Goal: Task Accomplishment & Management: Complete application form

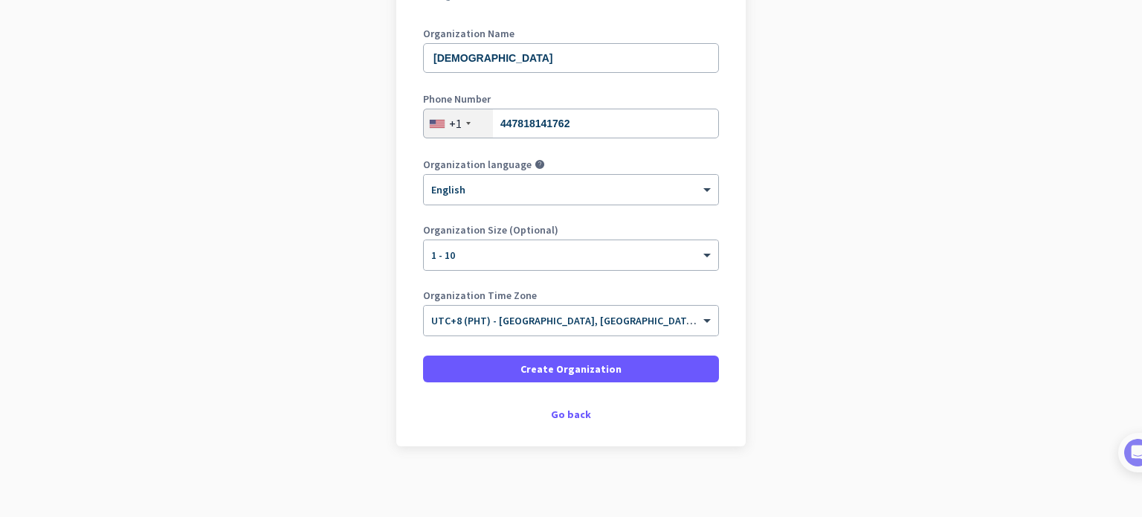
scroll to position [202, 0]
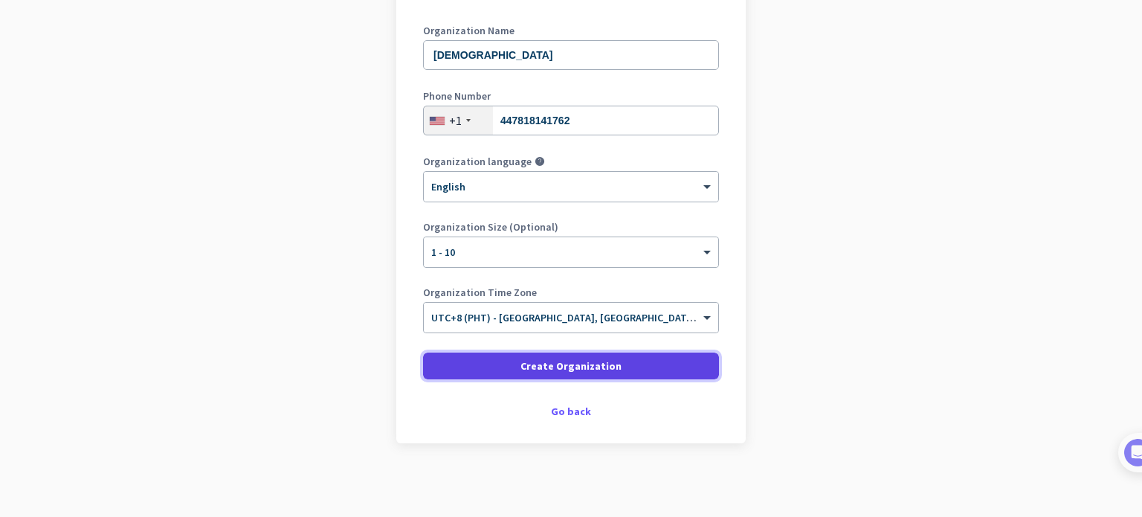
click at [562, 364] on span "Create Organization" at bounding box center [570, 365] width 101 height 15
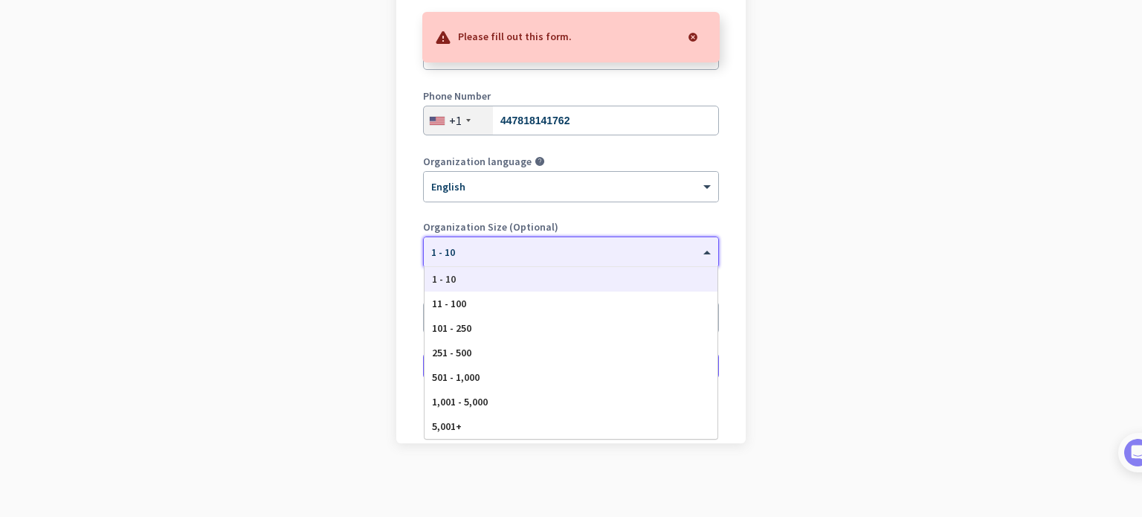
click at [514, 245] on div at bounding box center [571, 247] width 294 height 13
click at [496, 282] on div "1 - 10" at bounding box center [571, 279] width 293 height 25
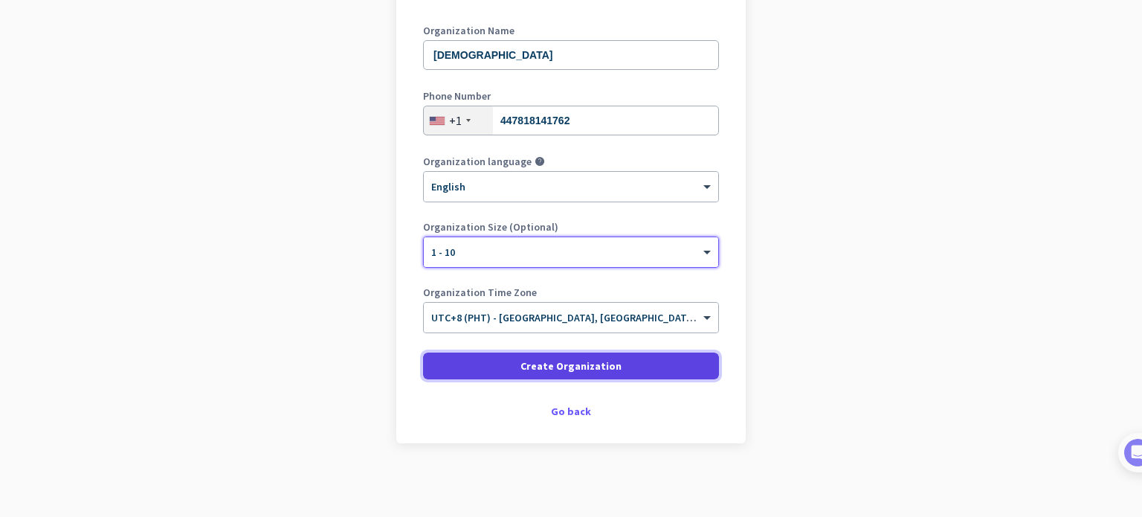
click at [592, 364] on span "Create Organization" at bounding box center [570, 365] width 101 height 15
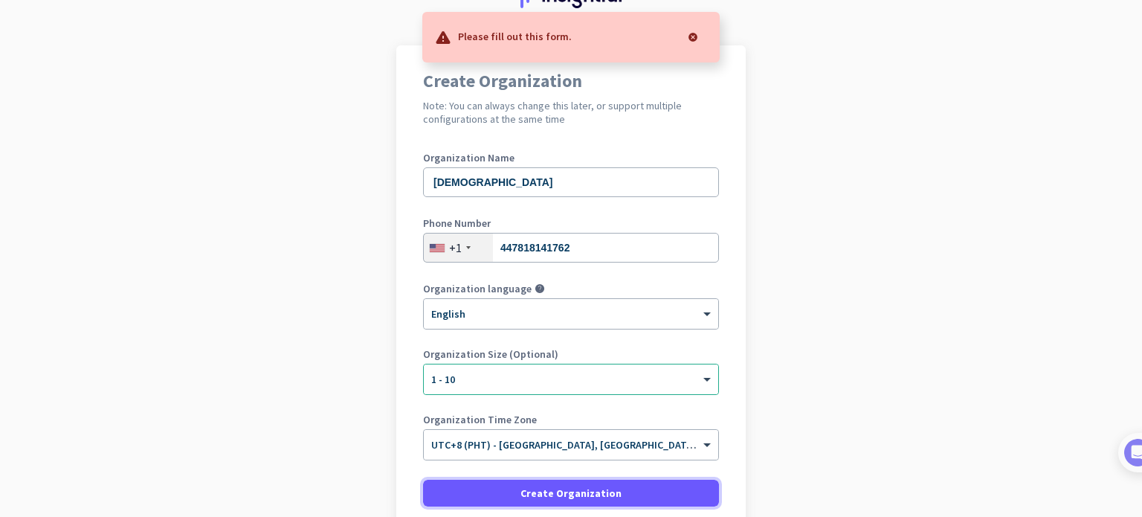
scroll to position [54, 0]
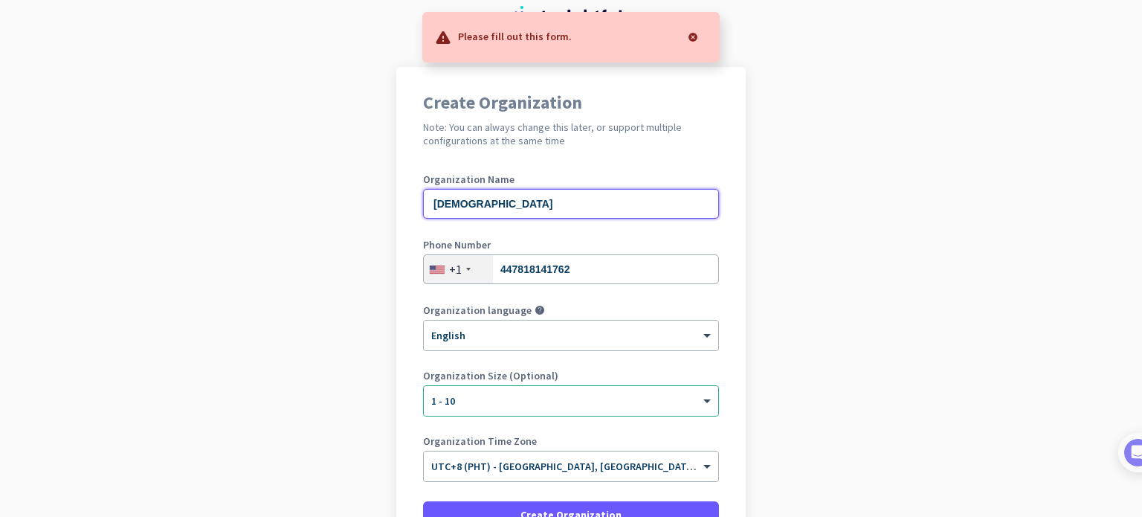
click at [522, 207] on input "raas" at bounding box center [571, 204] width 296 height 30
type input "Coffee"
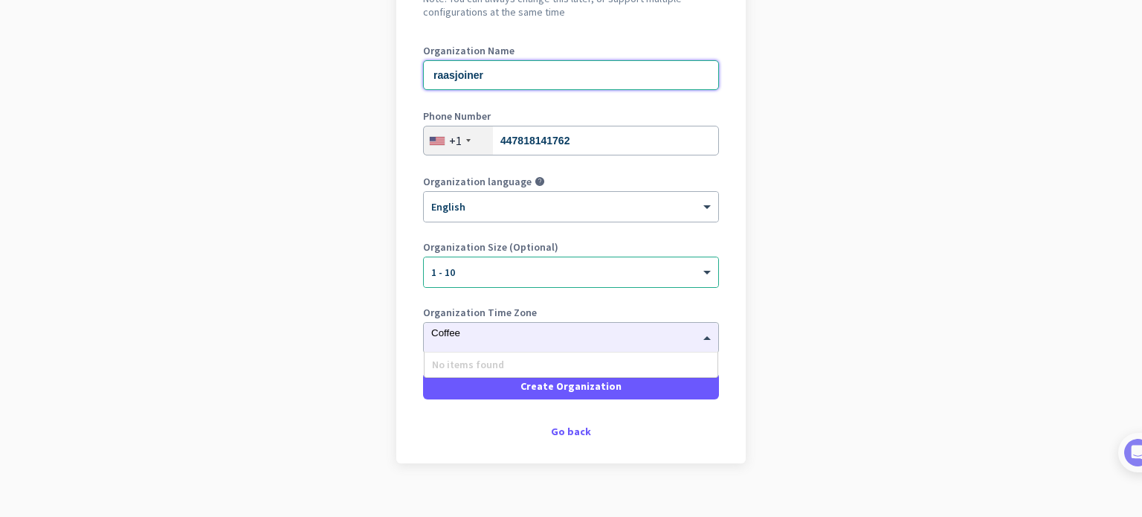
scroll to position [202, 0]
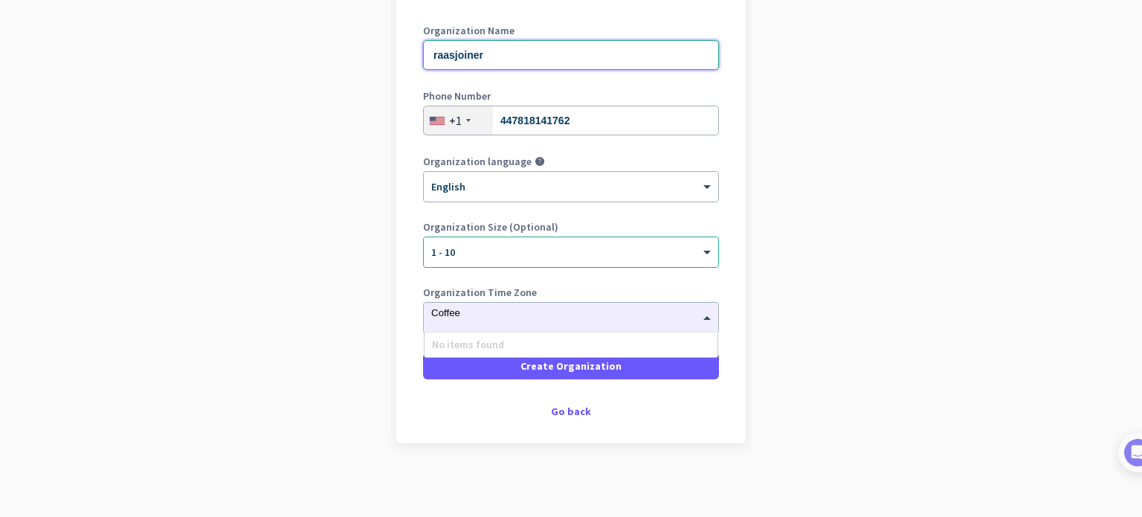
click at [546, 341] on div "No items found" at bounding box center [571, 344] width 293 height 25
type input "raasjoiner"
drag, startPoint x: 494, startPoint y: 321, endPoint x: 428, endPoint y: 319, distance: 66.2
click at [494, 321] on div "× UTC+8 (PHT) - Quezon City, Davao, Manila, Caloocan City Coffee" at bounding box center [562, 317] width 276 height 13
click at [431, 323] on div "× UTC+8 (PHT) - Quezon City, Davao, Manila, Caloocan City Coffee" at bounding box center [562, 317] width 276 height 13
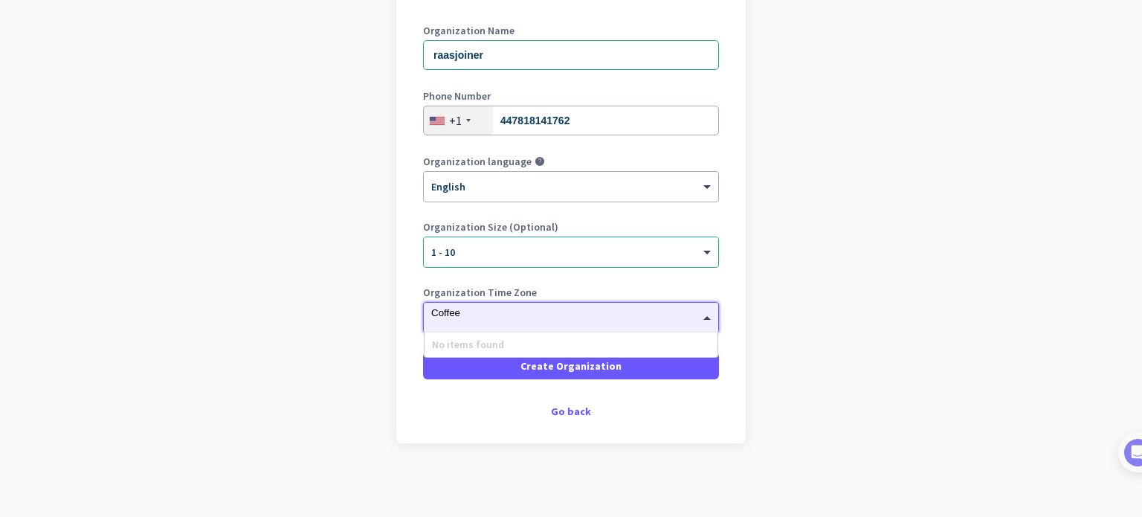
drag, startPoint x: 433, startPoint y: 316, endPoint x: 425, endPoint y: 316, distance: 8.2
click at [431, 315] on input "Coffee" at bounding box center [556, 312] width 250 height 11
click at [347, 316] on app-onboarding-organization "Create Organization Note: You can always change this later, or support multiple…" at bounding box center [571, 217] width 1142 height 599
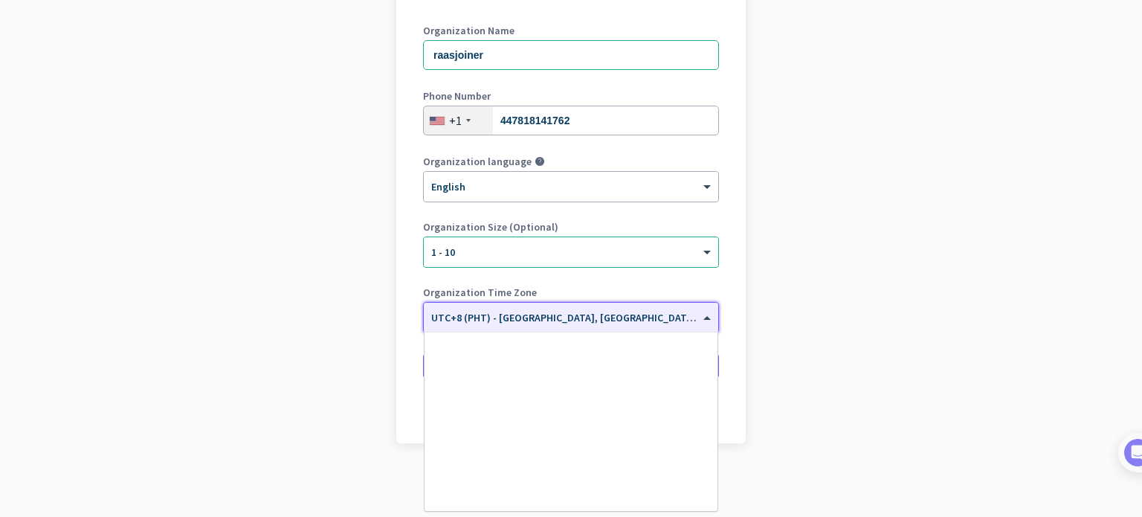
click at [492, 328] on div "× UTC+8 (PHT) - Quezon City, Davao, Manila, Caloocan City" at bounding box center [571, 318] width 294 height 30
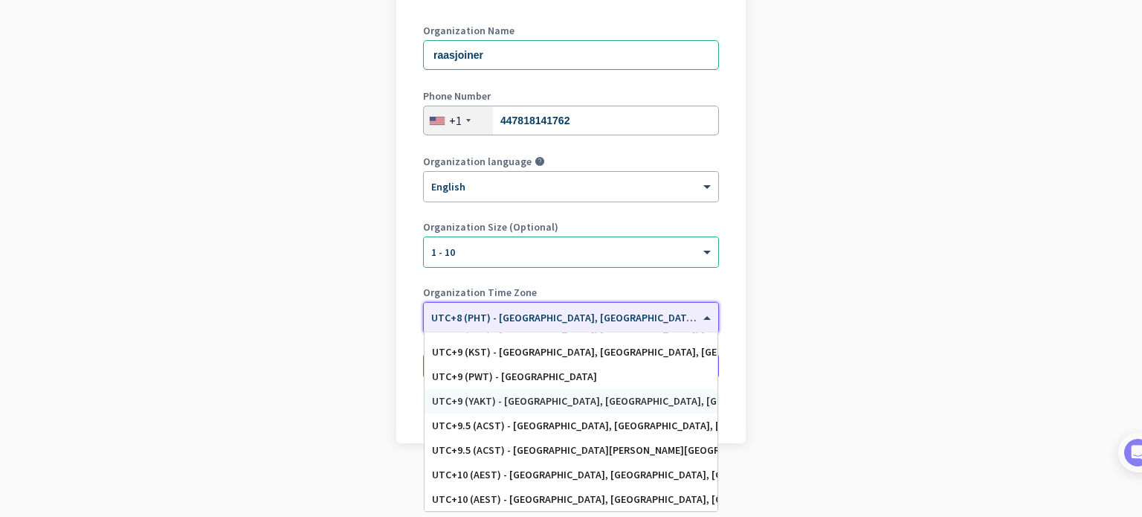
scroll to position [6872, 0]
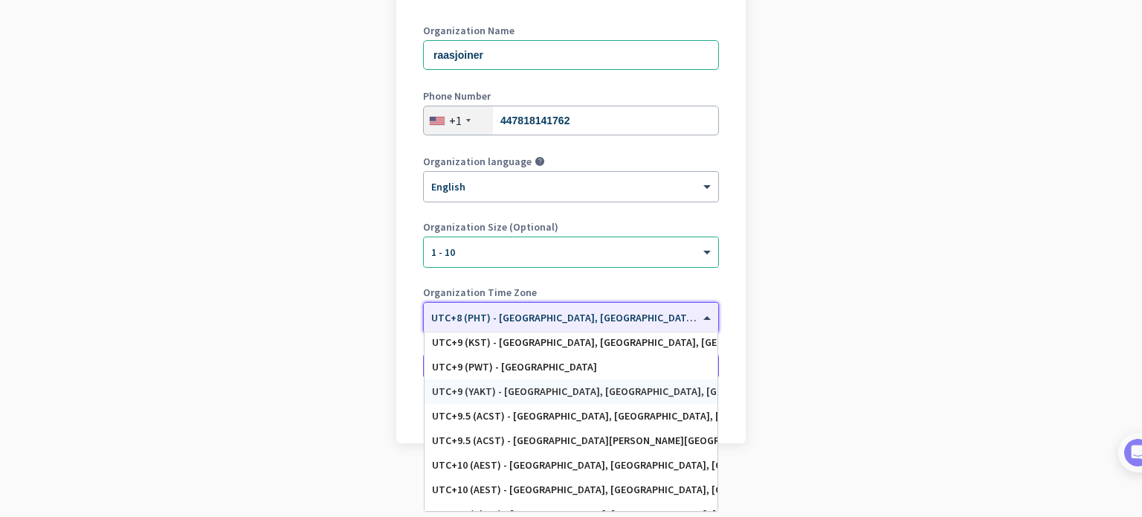
click at [561, 400] on div "UTC+9 (YAKT) - Chita, Yakutsk, Blagoveshchensk, Belogorsk" at bounding box center [571, 391] width 293 height 25
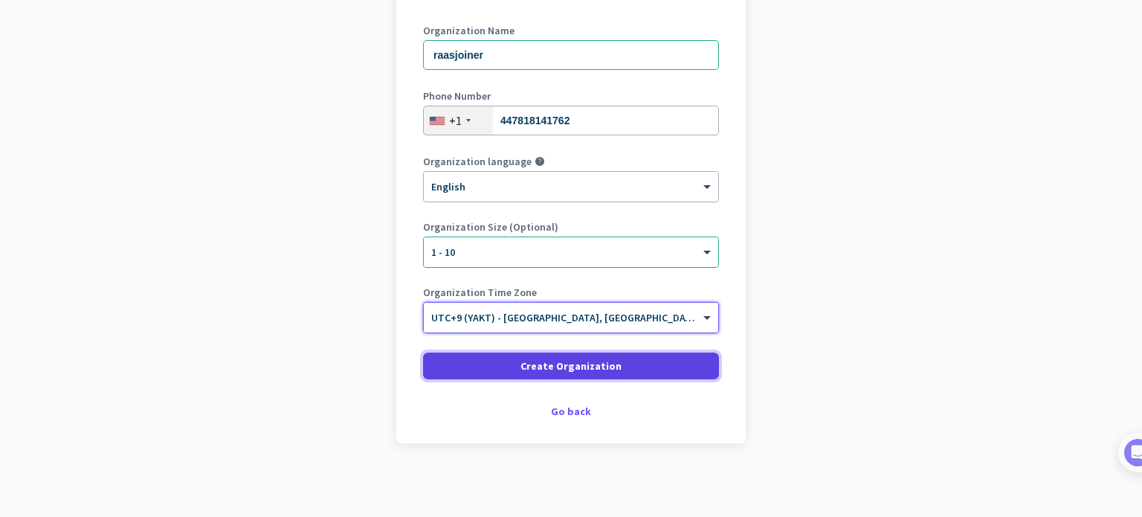
click at [596, 368] on span "Create Organization" at bounding box center [570, 365] width 101 height 15
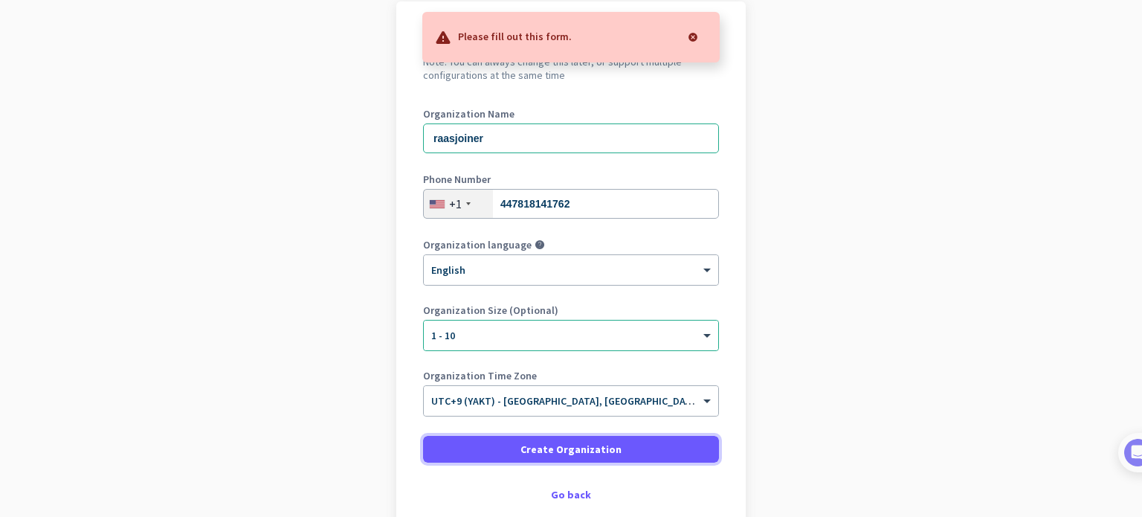
scroll to position [54, 0]
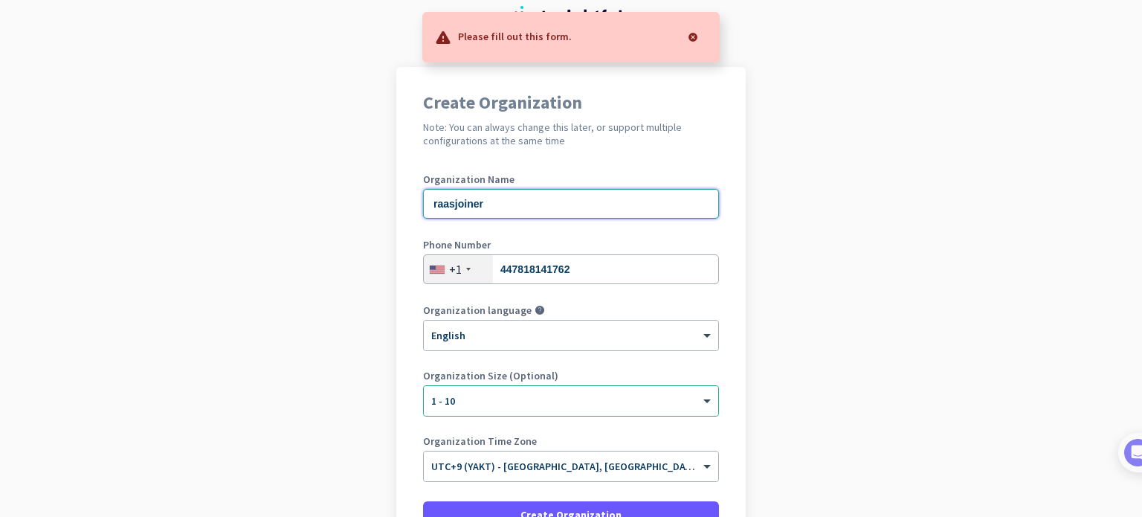
click at [550, 204] on input "raasjoiner" at bounding box center [571, 204] width 296 height 30
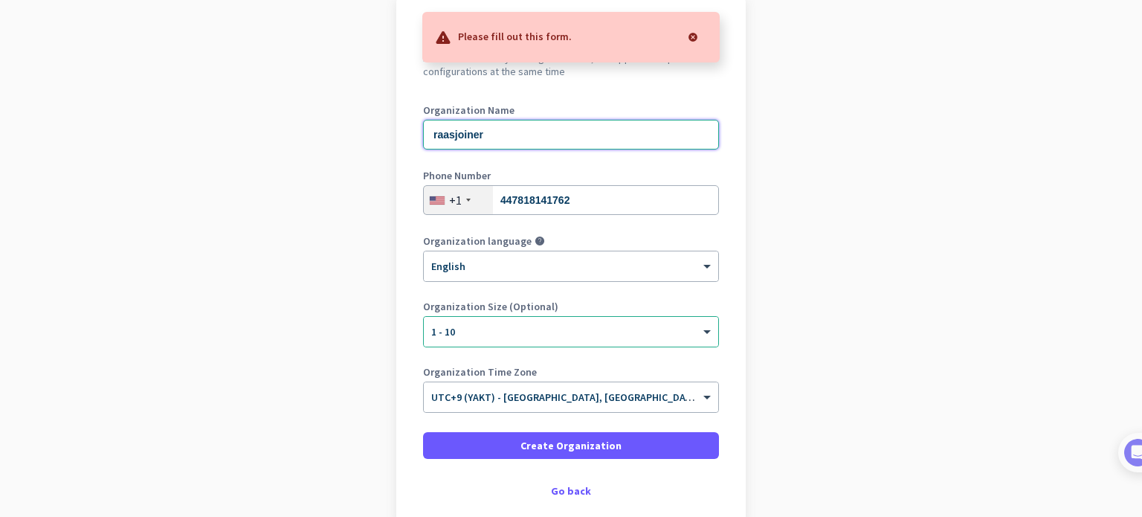
scroll to position [128, 0]
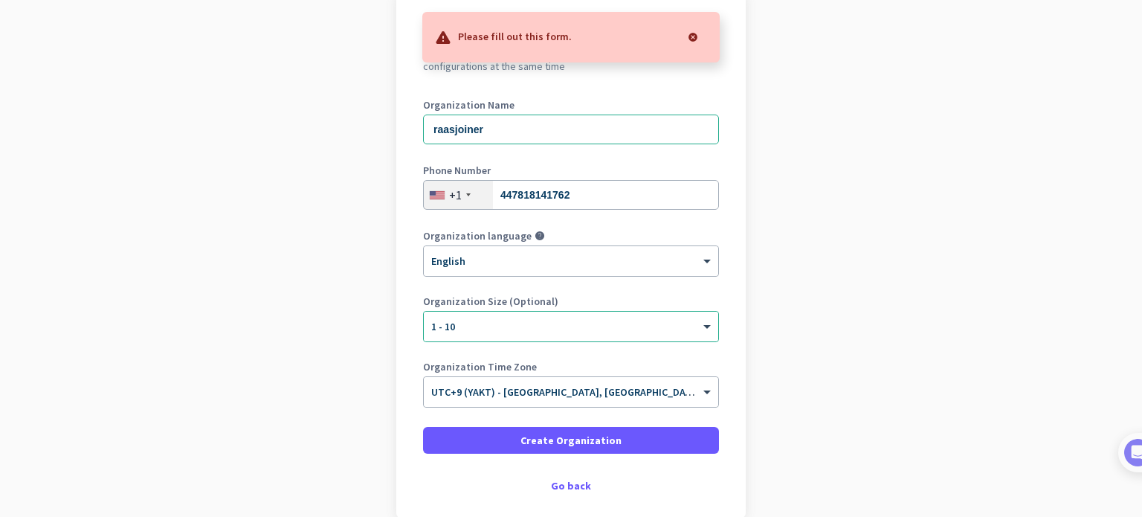
click at [566, 276] on div "Organization language help × English" at bounding box center [571, 259] width 296 height 59
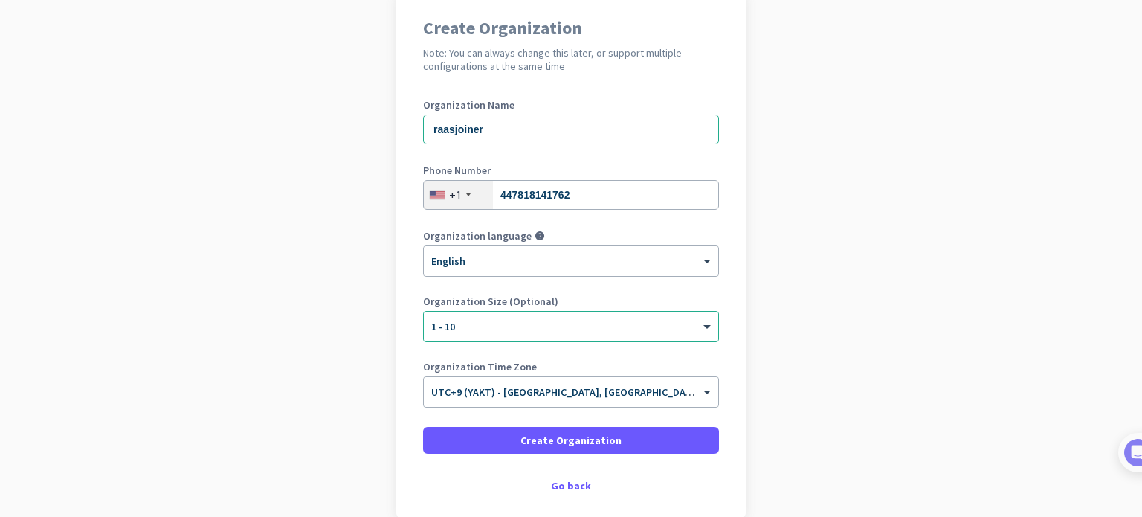
click at [440, 196] on div "+1" at bounding box center [458, 195] width 69 height 28
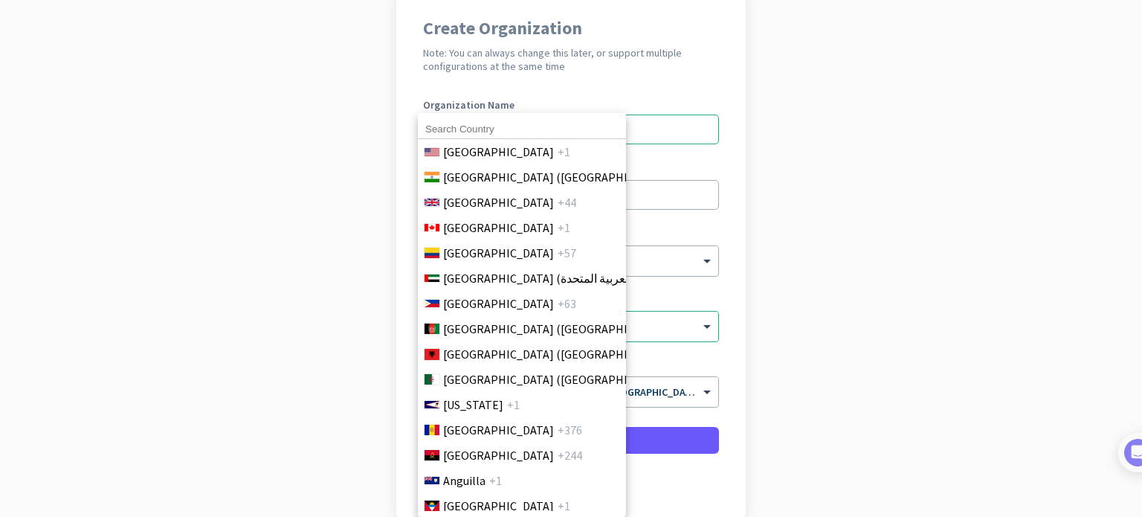
drag, startPoint x: 512, startPoint y: 201, endPoint x: 585, endPoint y: 219, distance: 75.0
click at [513, 202] on span "United Kingdom" at bounding box center [498, 202] width 111 height 18
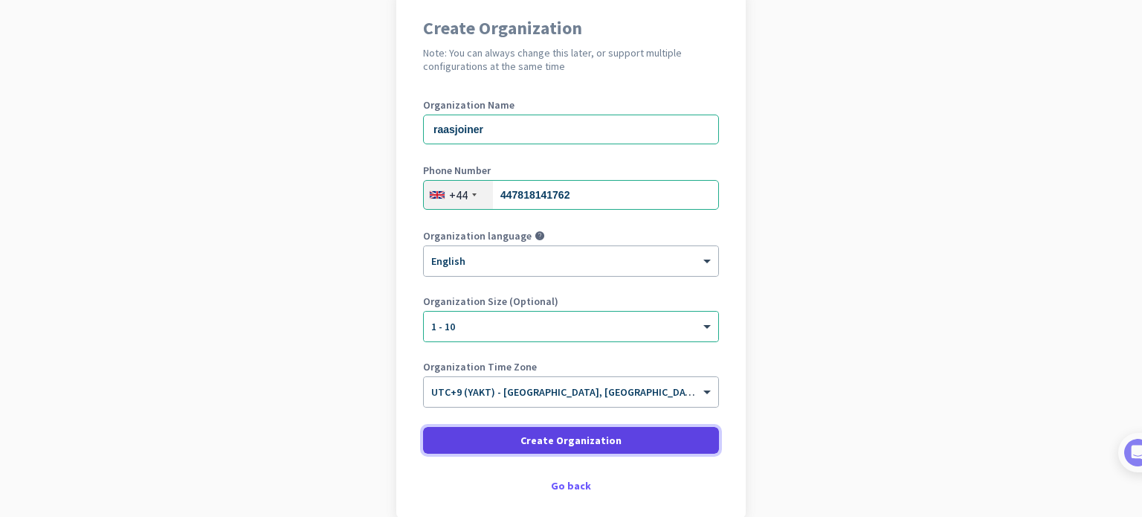
click at [584, 433] on span "Create Organization" at bounding box center [570, 440] width 101 height 15
